Goal: Find specific page/section: Find specific page/section

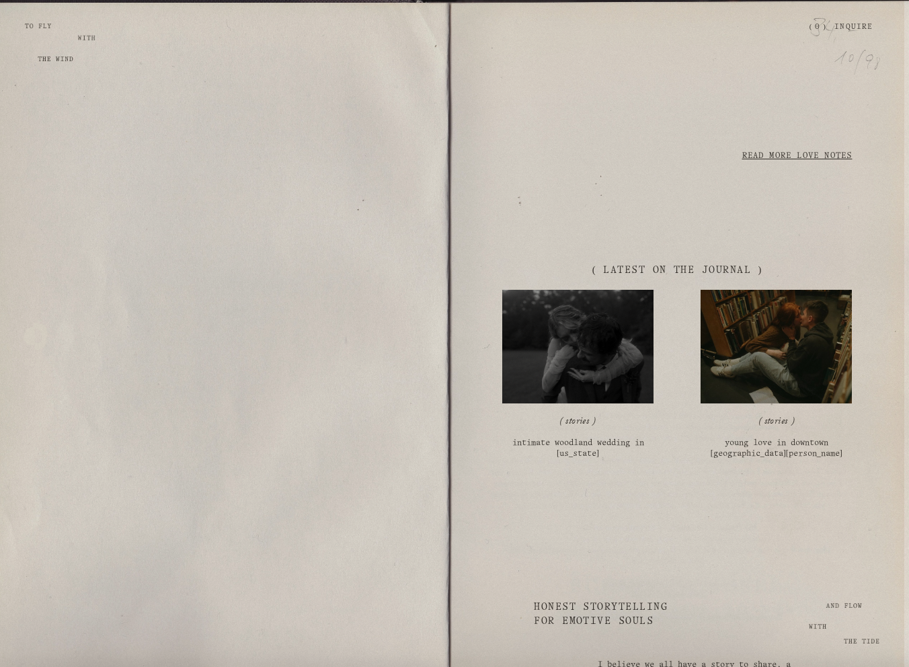
scroll to position [2024, 0]
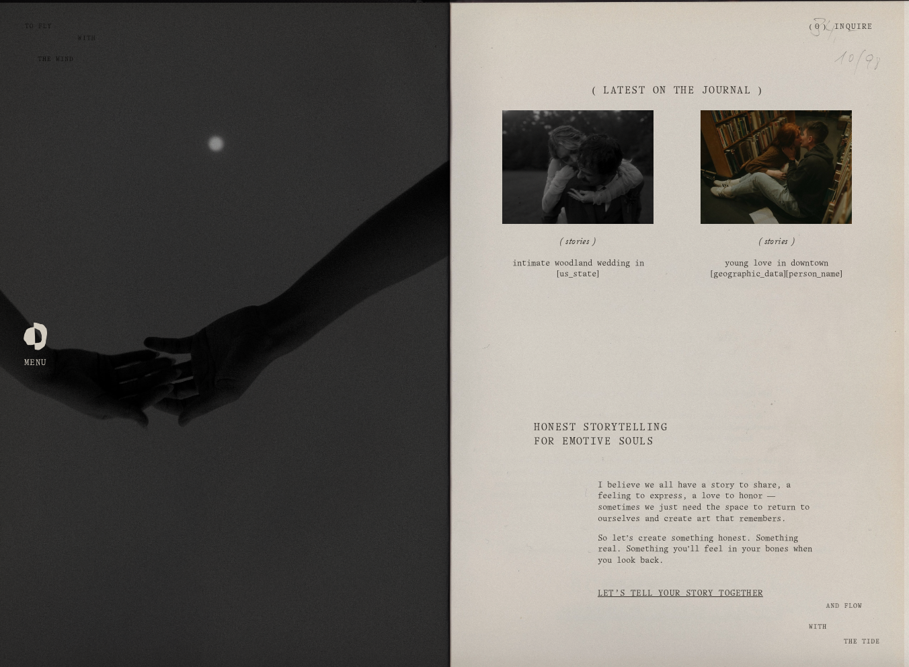
click at [853, 25] on link "Inquire" at bounding box center [854, 27] width 38 height 24
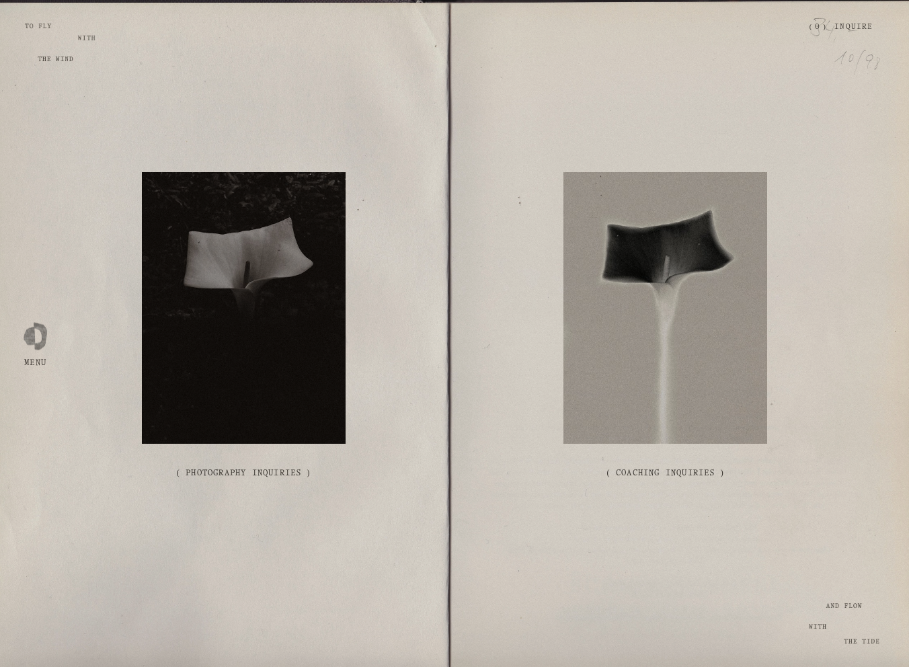
click at [283, 430] on div at bounding box center [244, 308] width 204 height 272
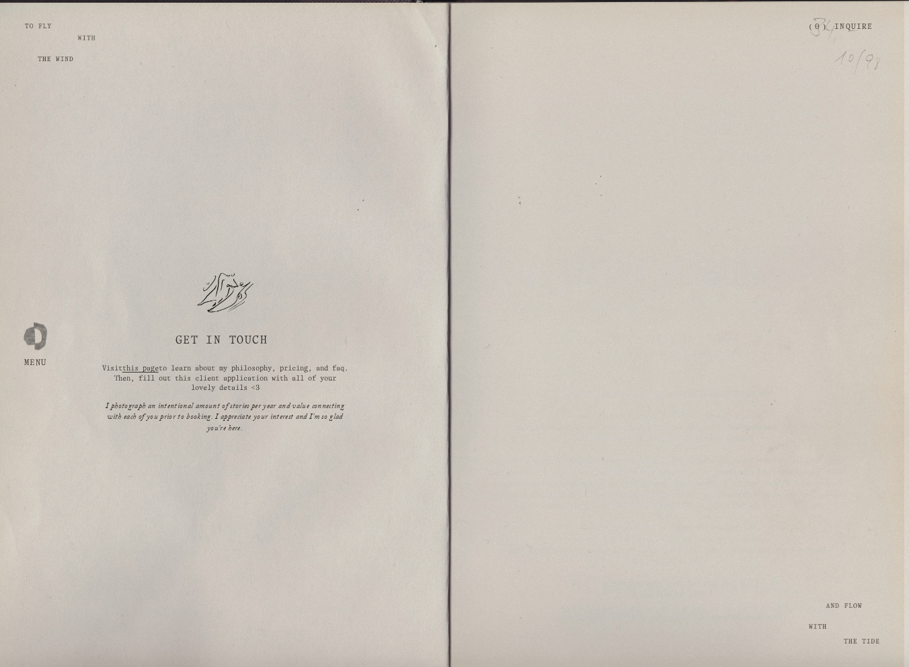
click at [46, 63] on div at bounding box center [225, 333] width 450 height 667
click at [34, 346] on div at bounding box center [36, 334] width 24 height 24
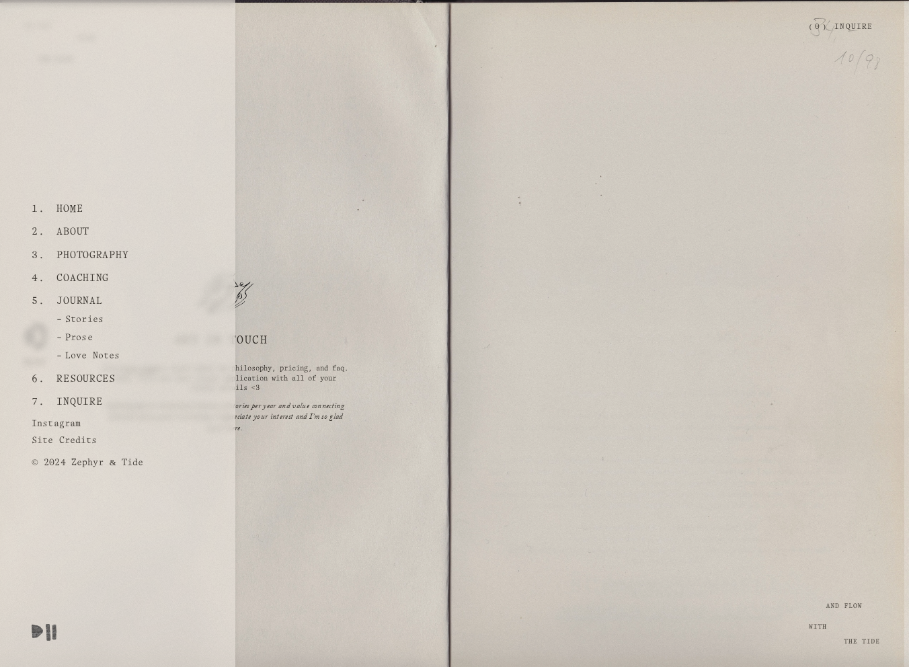
click at [68, 442] on link "Site Credits" at bounding box center [67, 442] width 71 height 22
